Goal: Find specific page/section: Find specific page/section

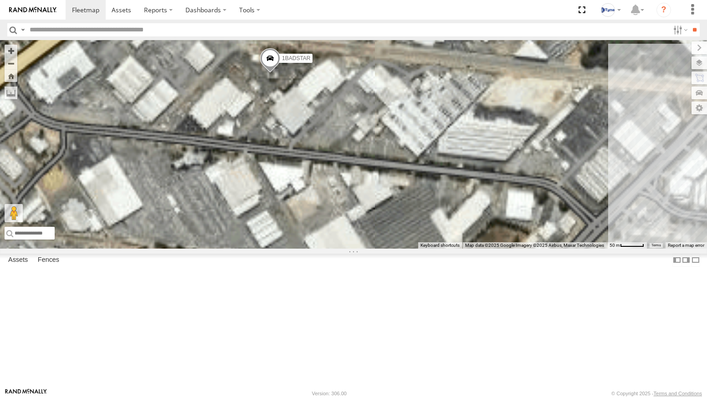
drag, startPoint x: 396, startPoint y: 134, endPoint x: 429, endPoint y: 207, distance: 80.8
click at [429, 207] on div "XKW604 1COY723 1BADSTAR" at bounding box center [353, 144] width 707 height 209
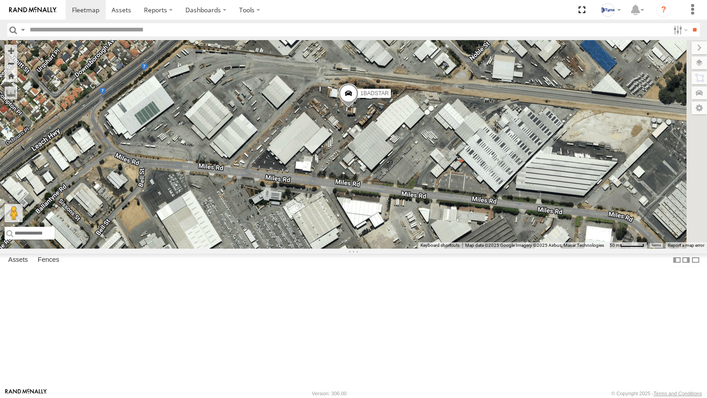
drag, startPoint x: 383, startPoint y: 201, endPoint x: 445, endPoint y: 192, distance: 63.1
click at [445, 192] on div "XKW604 1COY723 1BADSTAR" at bounding box center [353, 144] width 707 height 209
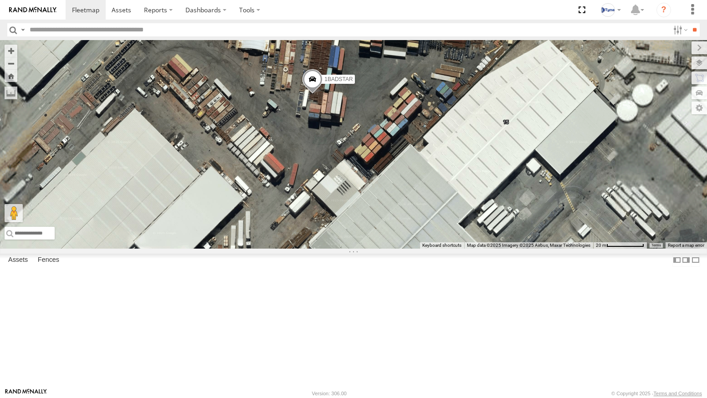
drag, startPoint x: 497, startPoint y: 154, endPoint x: 424, endPoint y: 230, distance: 105.7
click at [425, 230] on div "XKW604 1COY723 1BADSTAR" at bounding box center [353, 144] width 707 height 209
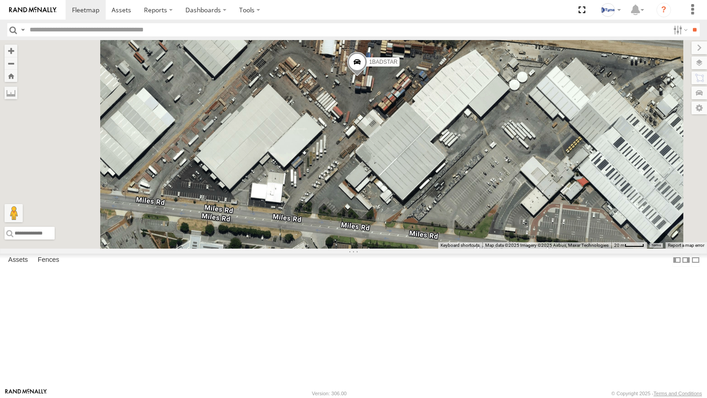
drag, startPoint x: 423, startPoint y: 239, endPoint x: 450, endPoint y: 213, distance: 37.4
click at [452, 208] on div "XKW604 1COY723 1BADSTAR" at bounding box center [353, 144] width 707 height 209
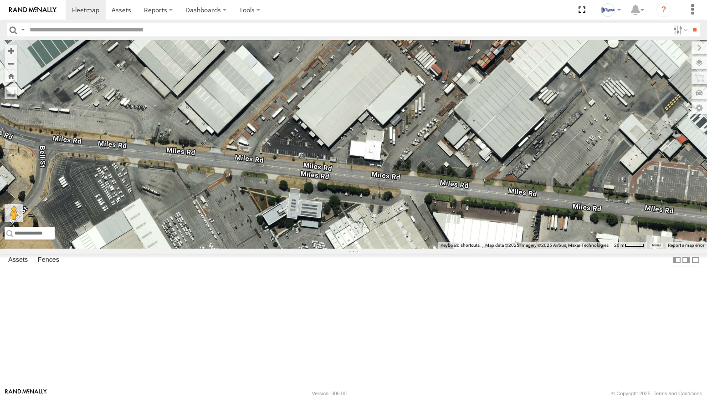
drag, startPoint x: 383, startPoint y: 253, endPoint x: 478, endPoint y: 204, distance: 107.8
click at [483, 205] on div "XKW604 1COY723 1BADSTAR" at bounding box center [353, 144] width 707 height 209
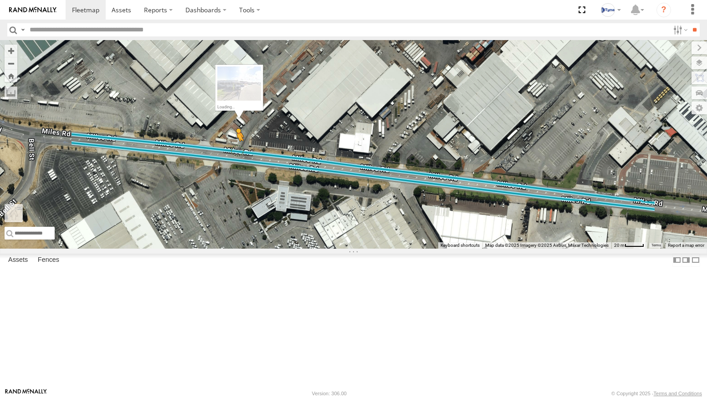
drag, startPoint x: 244, startPoint y: 350, endPoint x: 352, endPoint y: 218, distance: 170.7
click at [352, 218] on div "XKW604 1COY723 1BADSTAR To activate drag with keyboard, press Alt + Enter. Once…" at bounding box center [353, 144] width 707 height 209
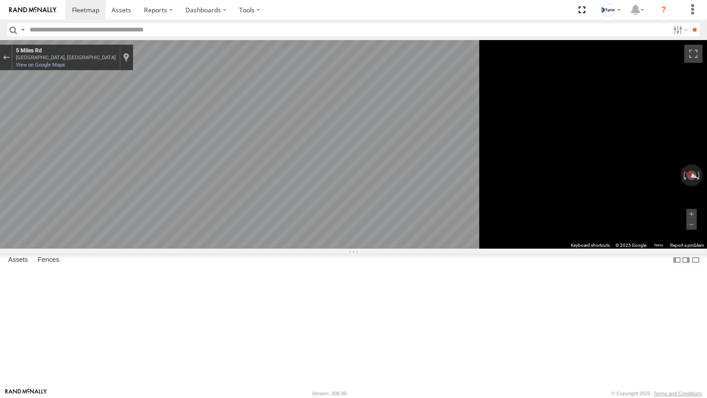
click at [29, 9] on img at bounding box center [32, 10] width 47 height 6
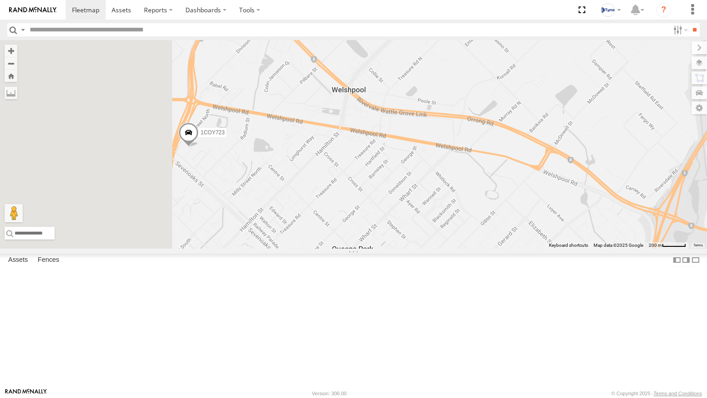
drag, startPoint x: 289, startPoint y: 227, endPoint x: 427, endPoint y: 247, distance: 140.0
click at [427, 247] on div "XKW604 1COY723 1BADSTAR" at bounding box center [353, 144] width 707 height 209
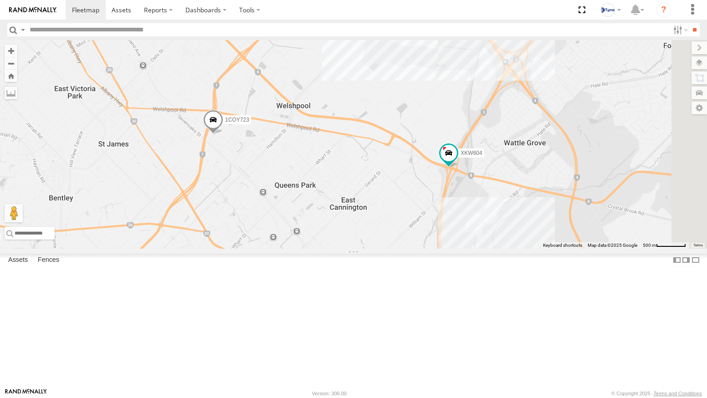
drag, startPoint x: 618, startPoint y: 249, endPoint x: 539, endPoint y: 232, distance: 80.6
click at [545, 233] on div "XKW604 1COY723 1BADSTAR 4" at bounding box center [353, 144] width 707 height 209
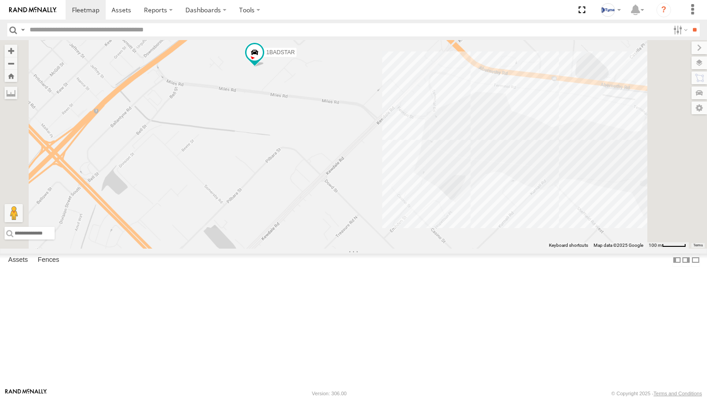
drag, startPoint x: 435, startPoint y: 141, endPoint x: 424, endPoint y: 162, distance: 23.5
click at [424, 162] on div "XKW604 1COY723 1BADSTAR" at bounding box center [353, 144] width 707 height 209
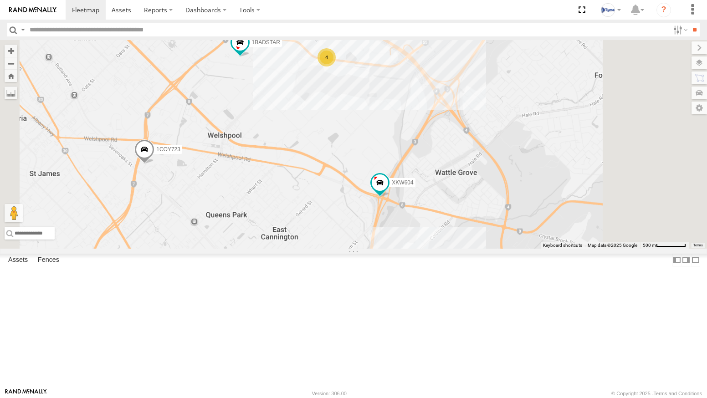
drag, startPoint x: 514, startPoint y: 288, endPoint x: 464, endPoint y: 253, distance: 61.8
click at [464, 249] on div "XKW604 1COY723 1BADSTAR 4" at bounding box center [353, 144] width 707 height 209
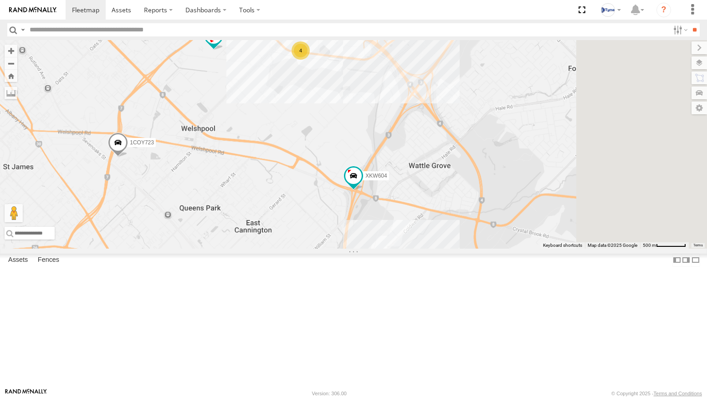
drag, startPoint x: 471, startPoint y: 198, endPoint x: 446, endPoint y: 192, distance: 25.8
click at [446, 192] on div "XKW604 1COY723 1BADSTAR 4" at bounding box center [353, 144] width 707 height 209
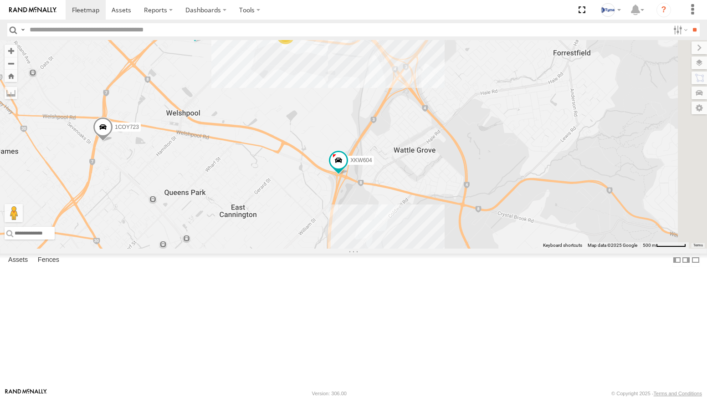
drag, startPoint x: 421, startPoint y: 262, endPoint x: 396, endPoint y: 236, distance: 36.7
click at [398, 239] on div "XKW604 1COY723 1BADSTAR 4" at bounding box center [353, 144] width 707 height 209
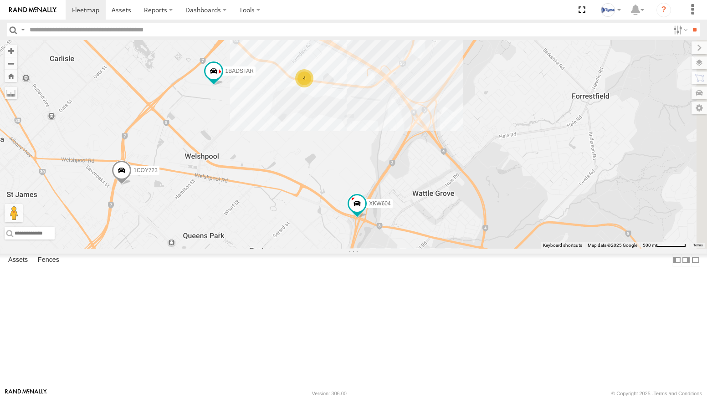
drag, startPoint x: 398, startPoint y: 238, endPoint x: 435, endPoint y: 296, distance: 69.0
click at [435, 249] on div "XKW604 1COY723 1BADSTAR 4" at bounding box center [353, 144] width 707 height 209
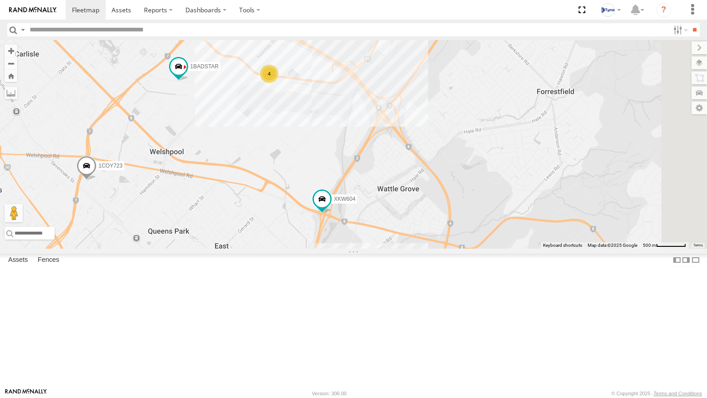
drag, startPoint x: 457, startPoint y: 269, endPoint x: 396, endPoint y: 232, distance: 70.7
click at [399, 234] on div "XKW604 1COY723 1BADSTAR 4" at bounding box center [353, 144] width 707 height 209
